Goal: Task Accomplishment & Management: Complete application form

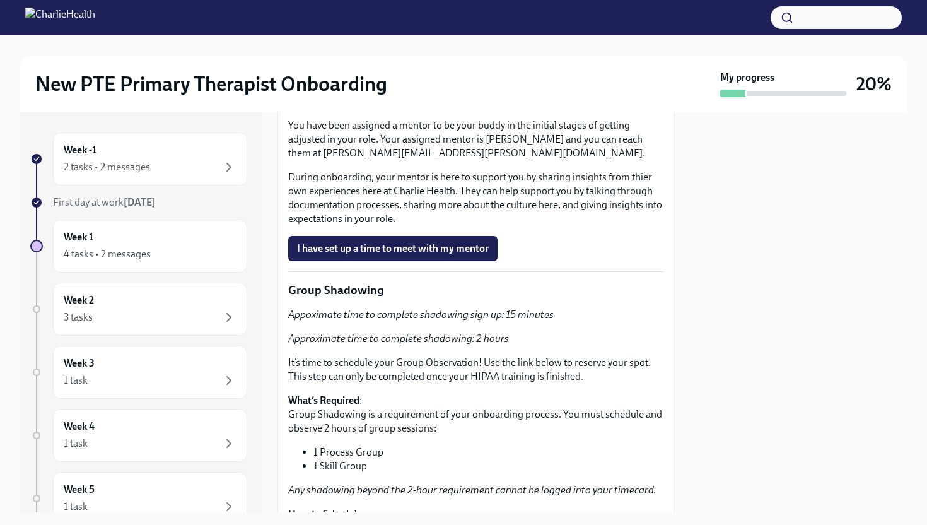
scroll to position [2217, 0]
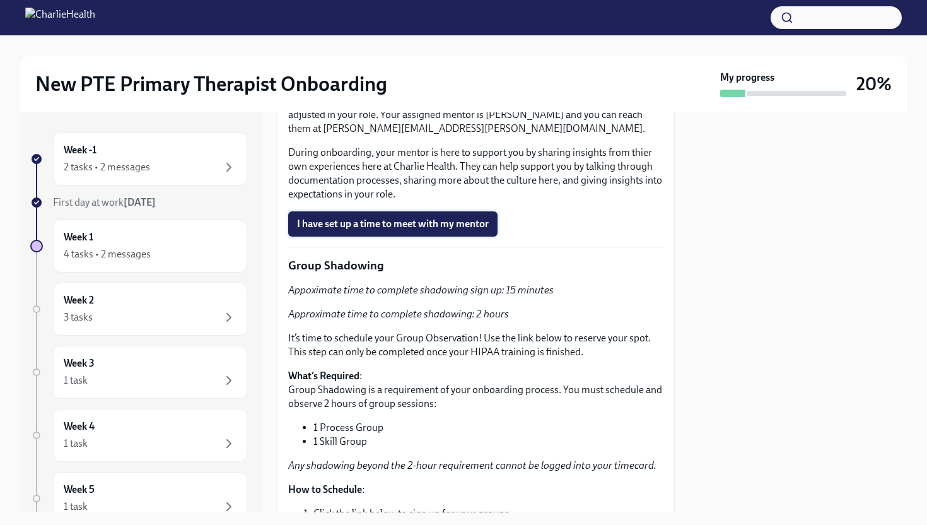
click at [390, 230] on span "I have set up a time to meet with my mentor" at bounding box center [393, 224] width 192 height 13
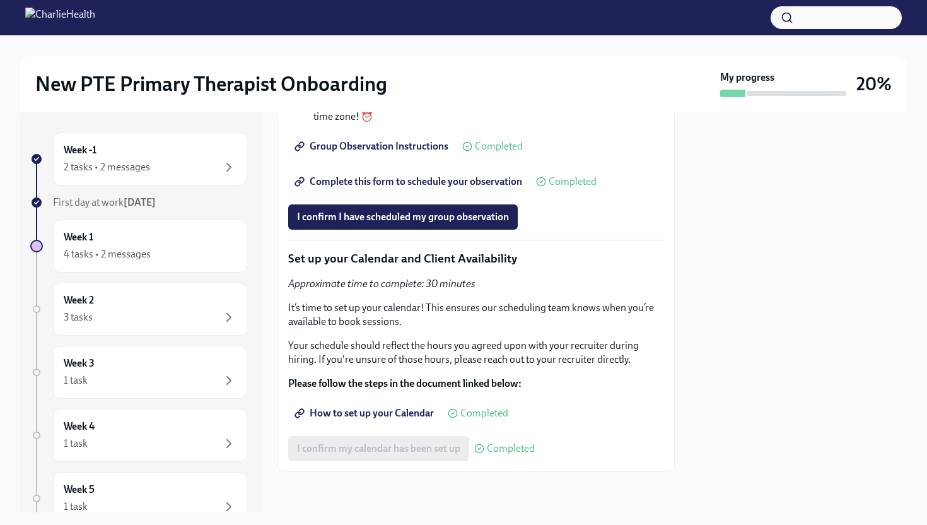
scroll to position [2825, 0]
click at [188, 155] on div "Week -1 2 tasks • 2 messages" at bounding box center [150, 159] width 173 height 32
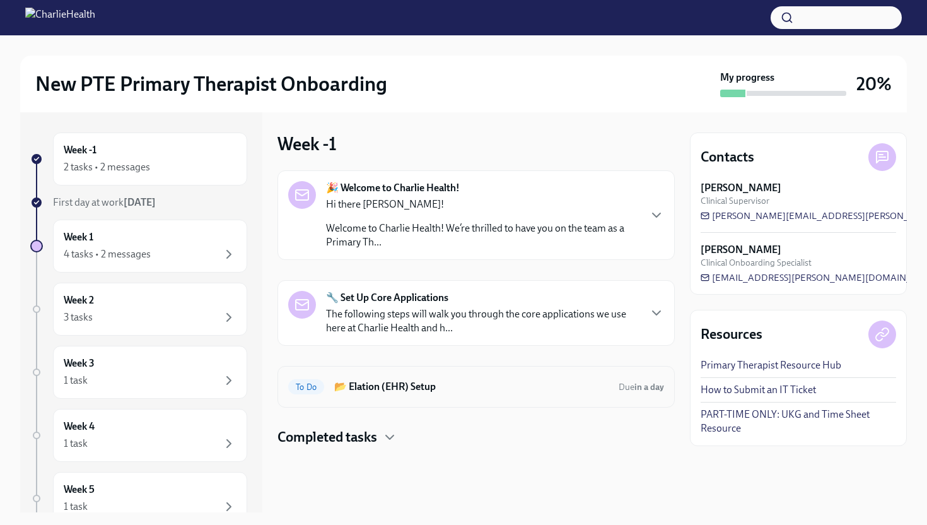
click at [397, 375] on div "To Do 📂 Elation (EHR) Setup Due in a day" at bounding box center [476, 387] width 397 height 42
click at [413, 394] on div "To Do 📂 Elation (EHR) Setup Due in a day" at bounding box center [476, 387] width 376 height 20
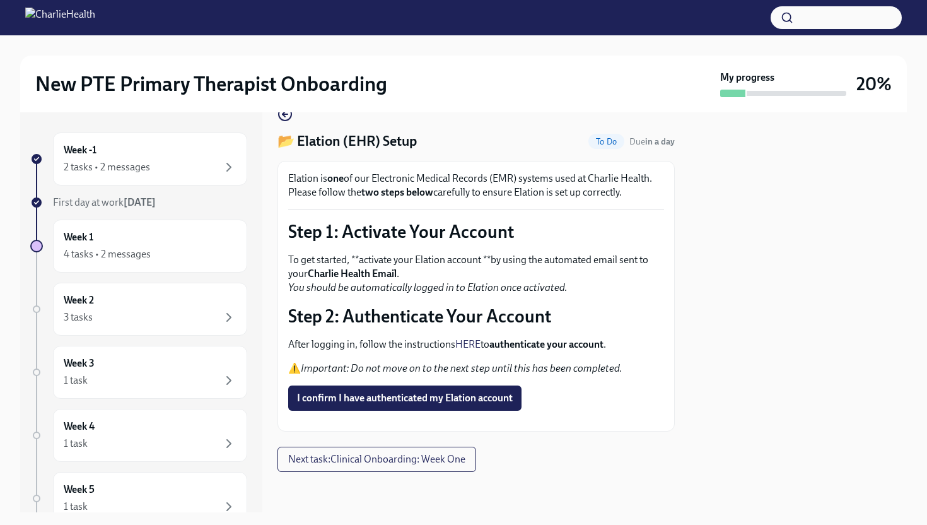
scroll to position [27, 0]
click at [472, 341] on link "HERE" at bounding box center [467, 344] width 25 height 12
click at [361, 392] on span "I confirm I have authenticated my Elation account" at bounding box center [405, 398] width 216 height 13
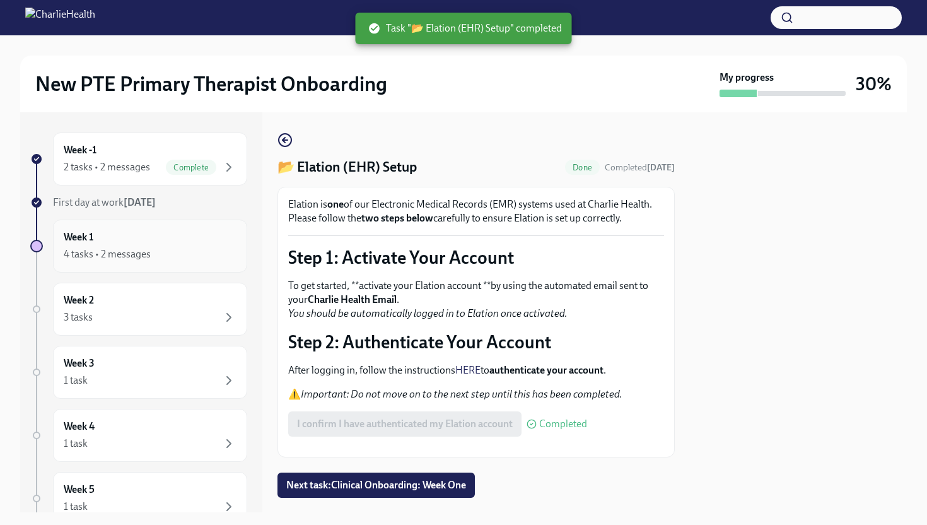
click at [168, 250] on div "4 tasks • 2 messages" at bounding box center [150, 254] width 173 height 15
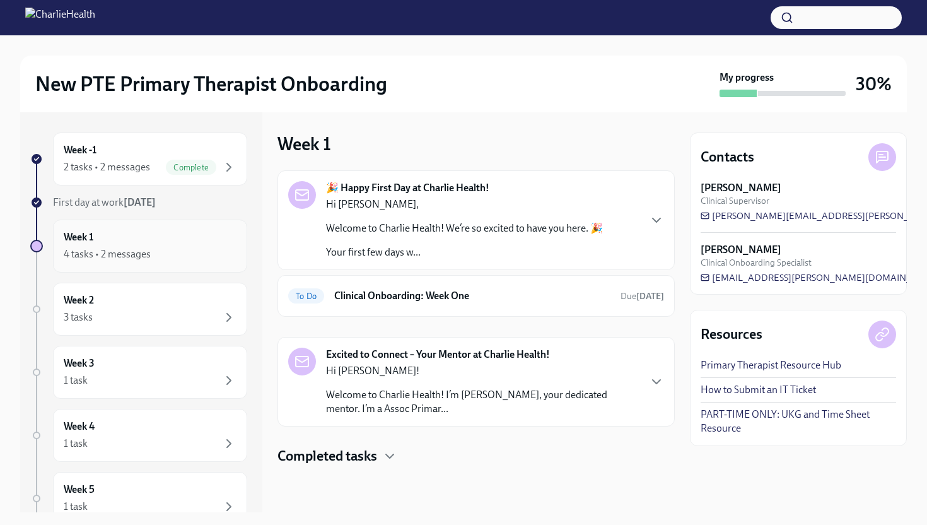
click at [152, 268] on div "Week 1 4 tasks • 2 messages" at bounding box center [150, 246] width 194 height 53
click at [171, 255] on div "4 tasks • 2 messages" at bounding box center [150, 254] width 173 height 15
click at [71, 251] on div "4 tasks • 2 messages" at bounding box center [107, 254] width 87 height 14
click at [391, 293] on h6 "Clinical Onboarding: Week One" at bounding box center [472, 296] width 276 height 14
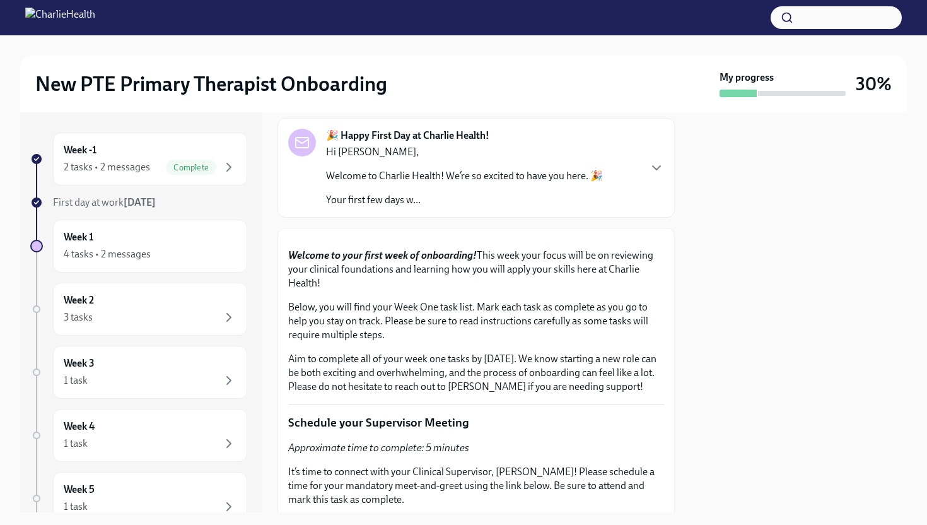
scroll to position [73, 0]
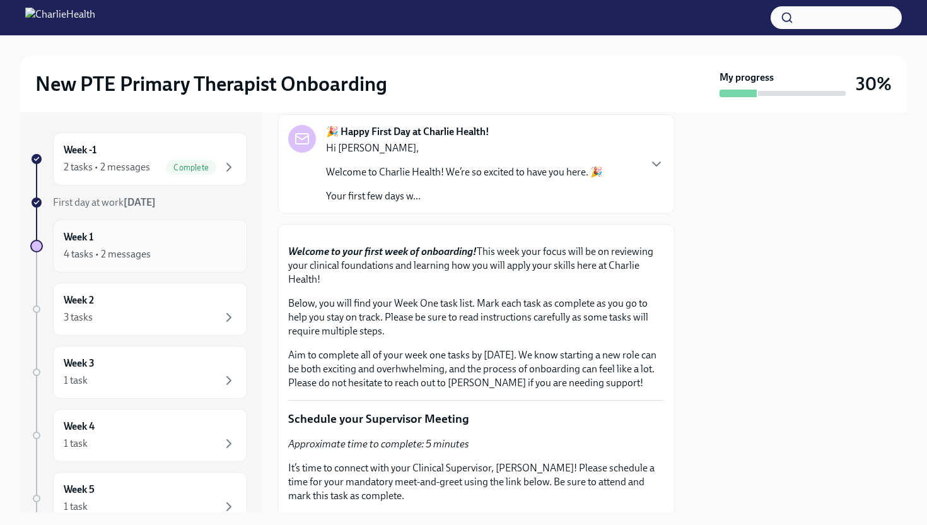
click at [110, 251] on div "4 tasks • 2 messages" at bounding box center [107, 254] width 87 height 14
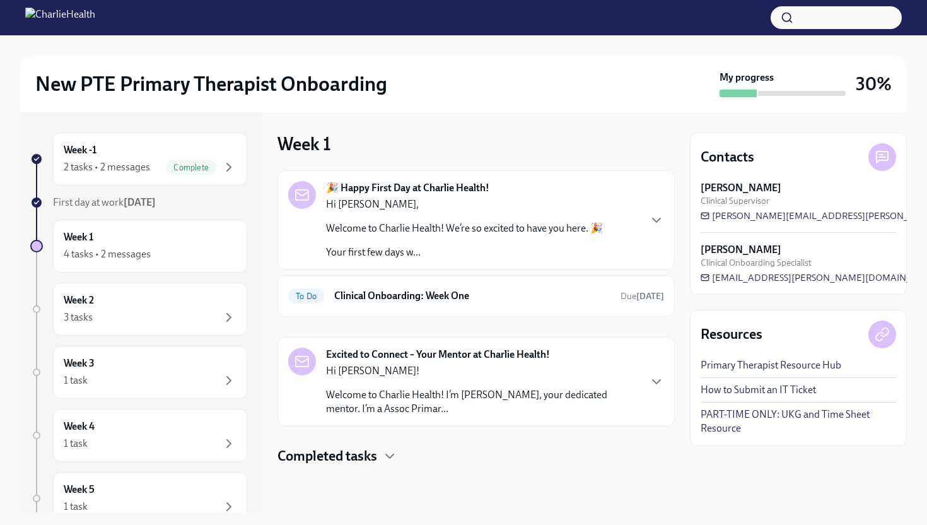
click at [355, 455] on h4 "Completed tasks" at bounding box center [328, 456] width 100 height 19
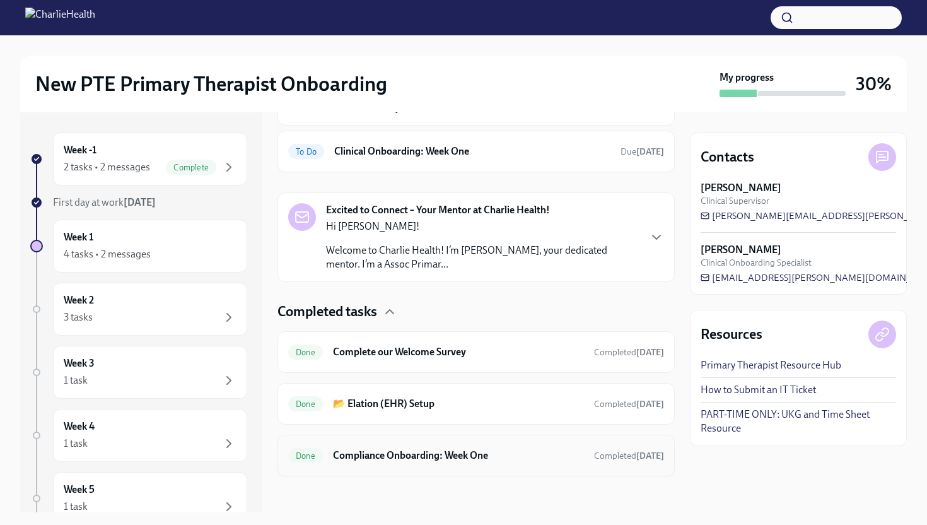
click at [382, 458] on h6 "Compliance Onboarding: Week One" at bounding box center [458, 455] width 251 height 14
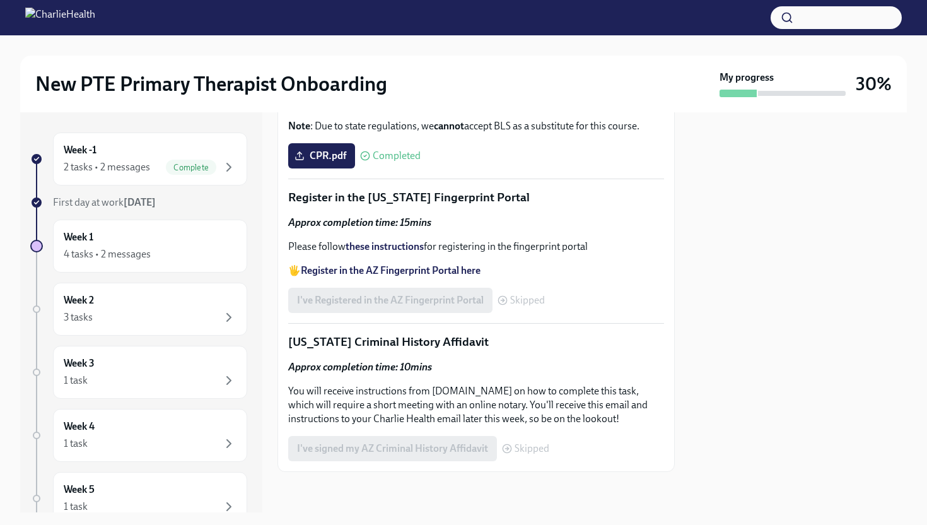
scroll to position [731, 0]
